Goal: Task Accomplishment & Management: Use online tool/utility

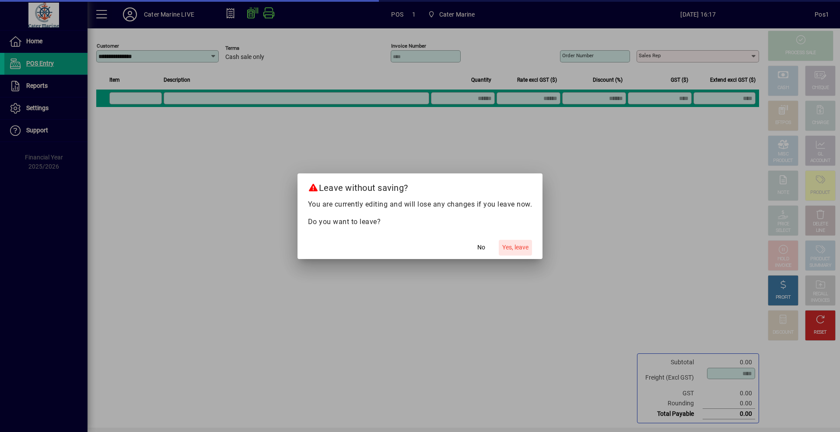
click at [524, 251] on span "Yes, leave" at bounding box center [515, 247] width 26 height 9
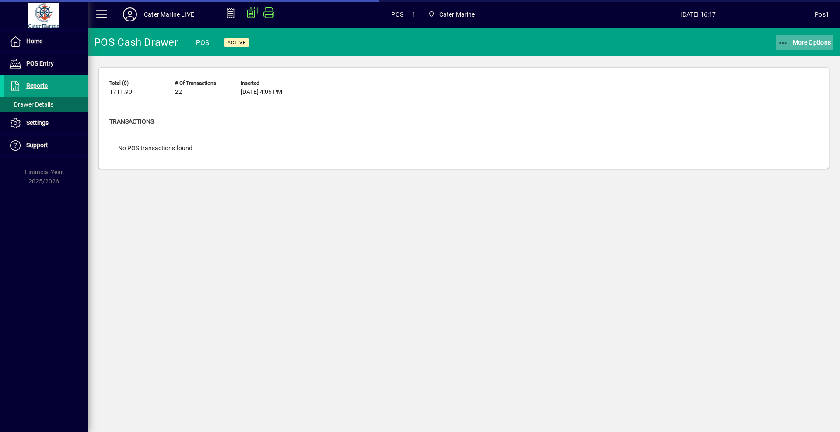
click at [805, 44] on span "More Options" at bounding box center [803, 42] width 53 height 7
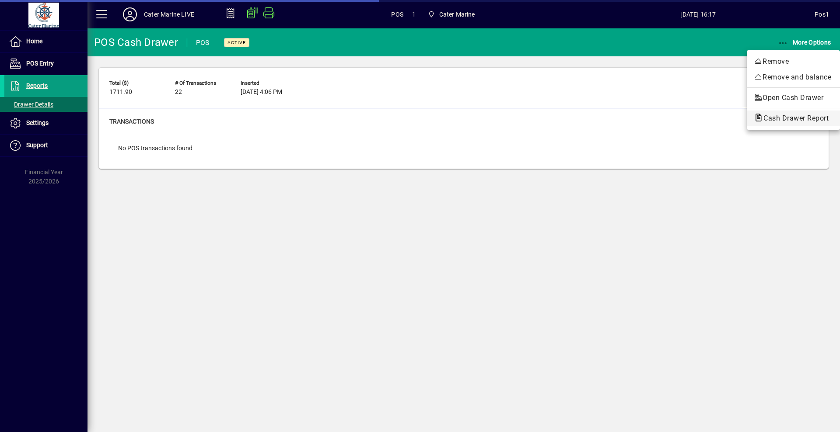
click at [801, 115] on span "Cash Drawer Report" at bounding box center [792, 118] width 79 height 8
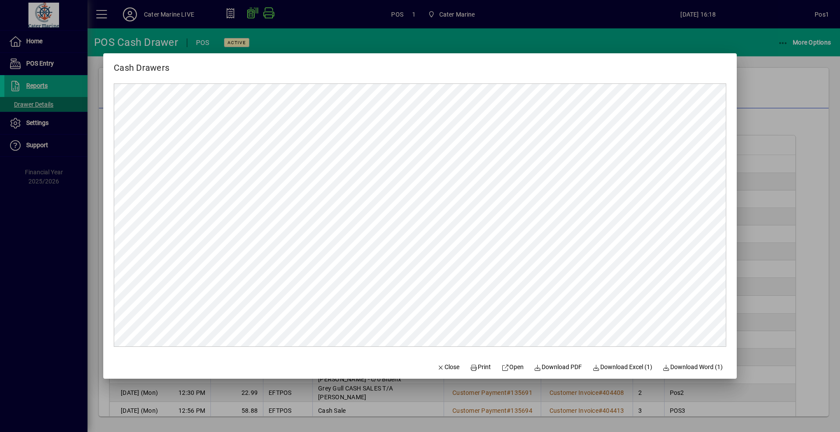
click at [789, 125] on div at bounding box center [420, 216] width 840 height 432
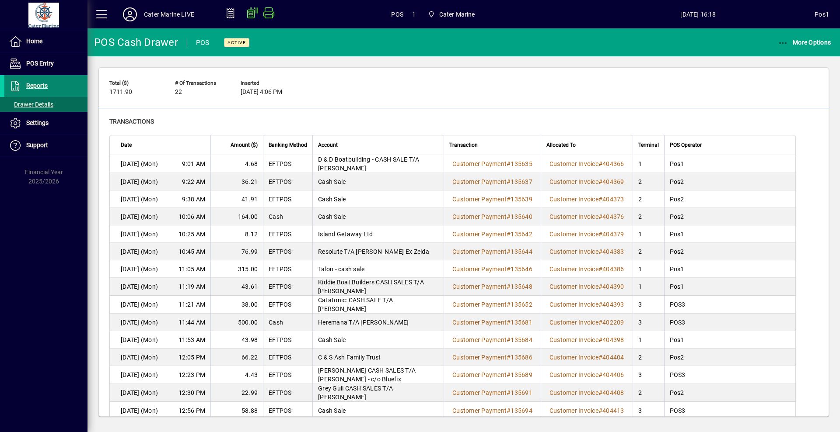
click at [27, 87] on span "Reports" at bounding box center [36, 85] width 21 height 7
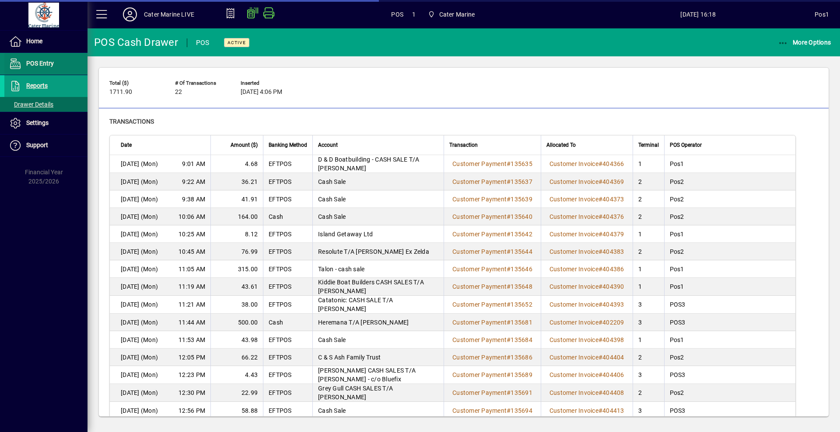
click at [42, 68] on span "POS Entry" at bounding box center [28, 64] width 49 height 10
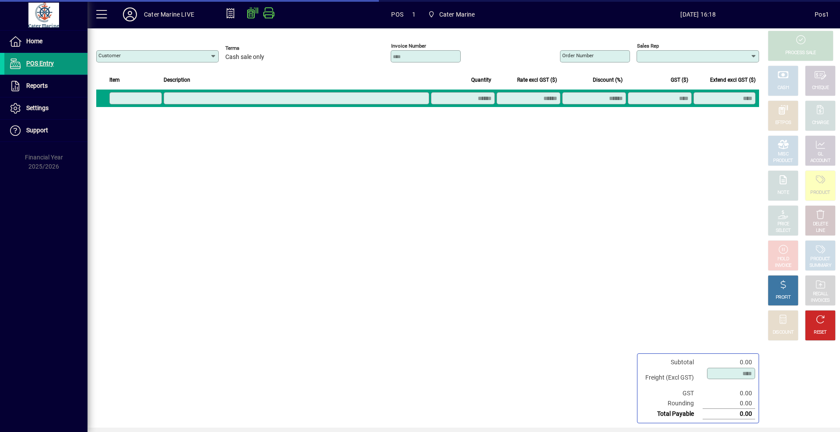
type input "**********"
